Goal: Transaction & Acquisition: Book appointment/travel/reservation

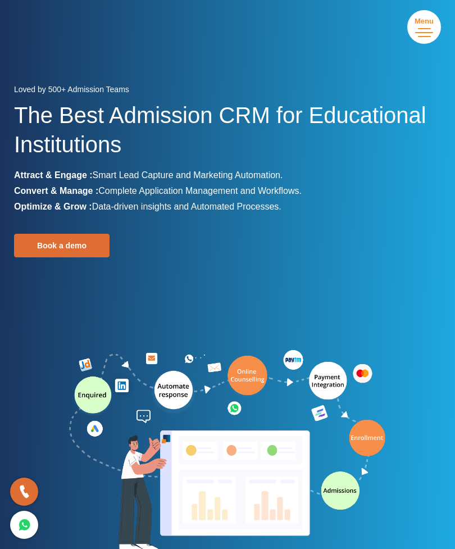
click at [64, 255] on link "Book a demo" at bounding box center [62, 246] width 96 height 24
click at [420, 31] on button "Menu Close" at bounding box center [424, 27] width 34 height 34
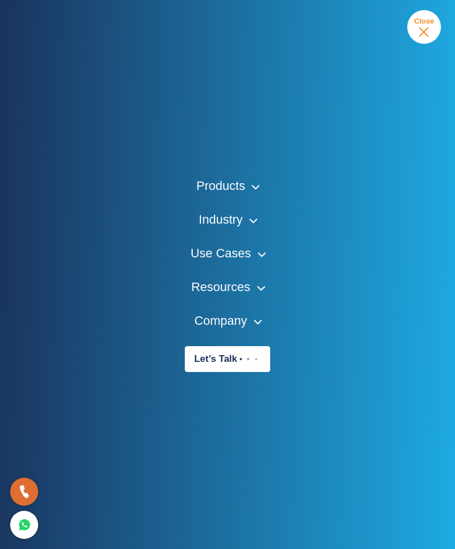
click at [138, 146] on div "Products Education CRM Streamline your entire admissions process on a single pl…" at bounding box center [227, 274] width 455 height 549
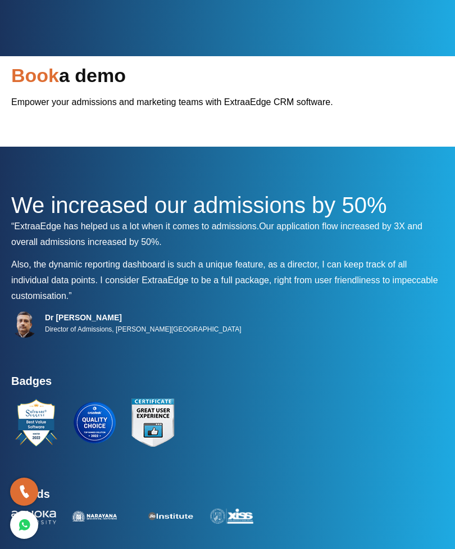
scroll to position [36, 0]
